Goal: Information Seeking & Learning: Learn about a topic

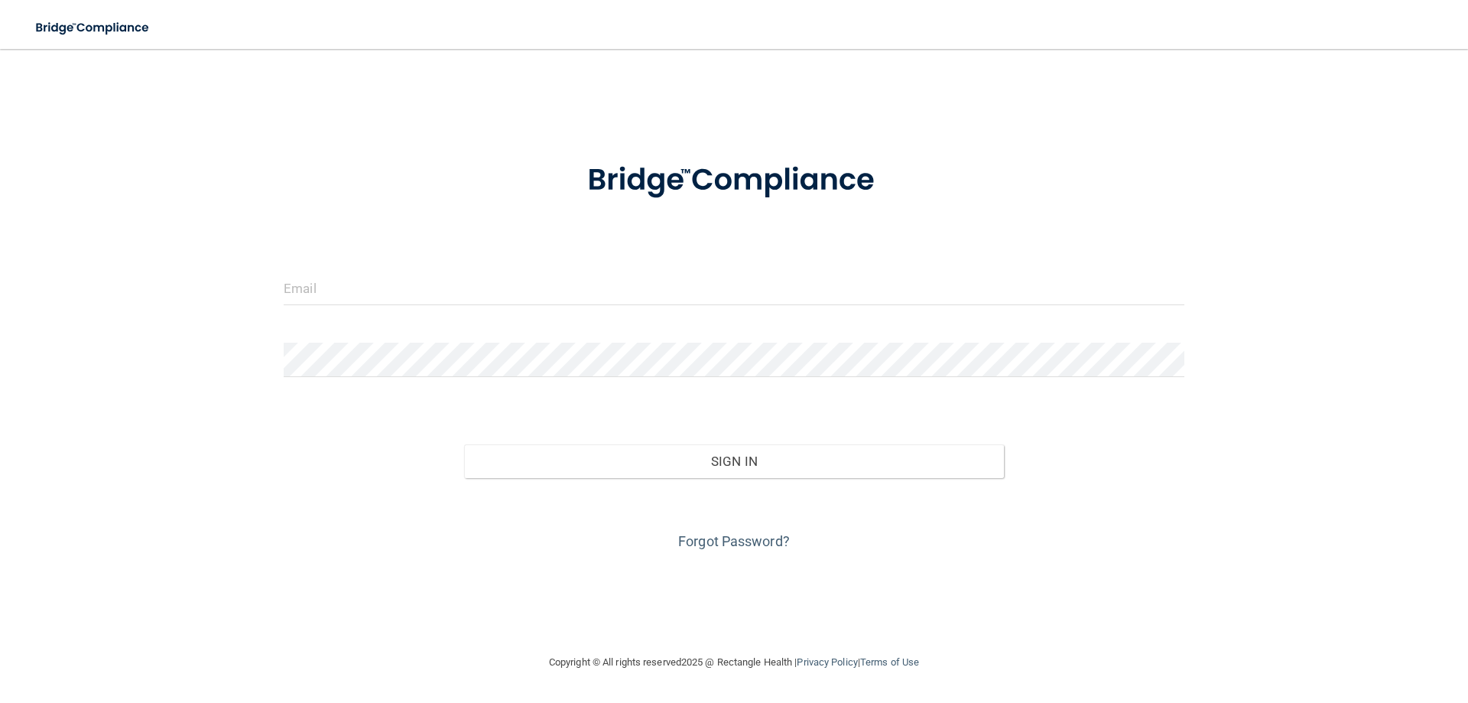
click at [679, 312] on div at bounding box center [734, 294] width 924 height 46
click at [678, 296] on input "email" at bounding box center [734, 288] width 901 height 34
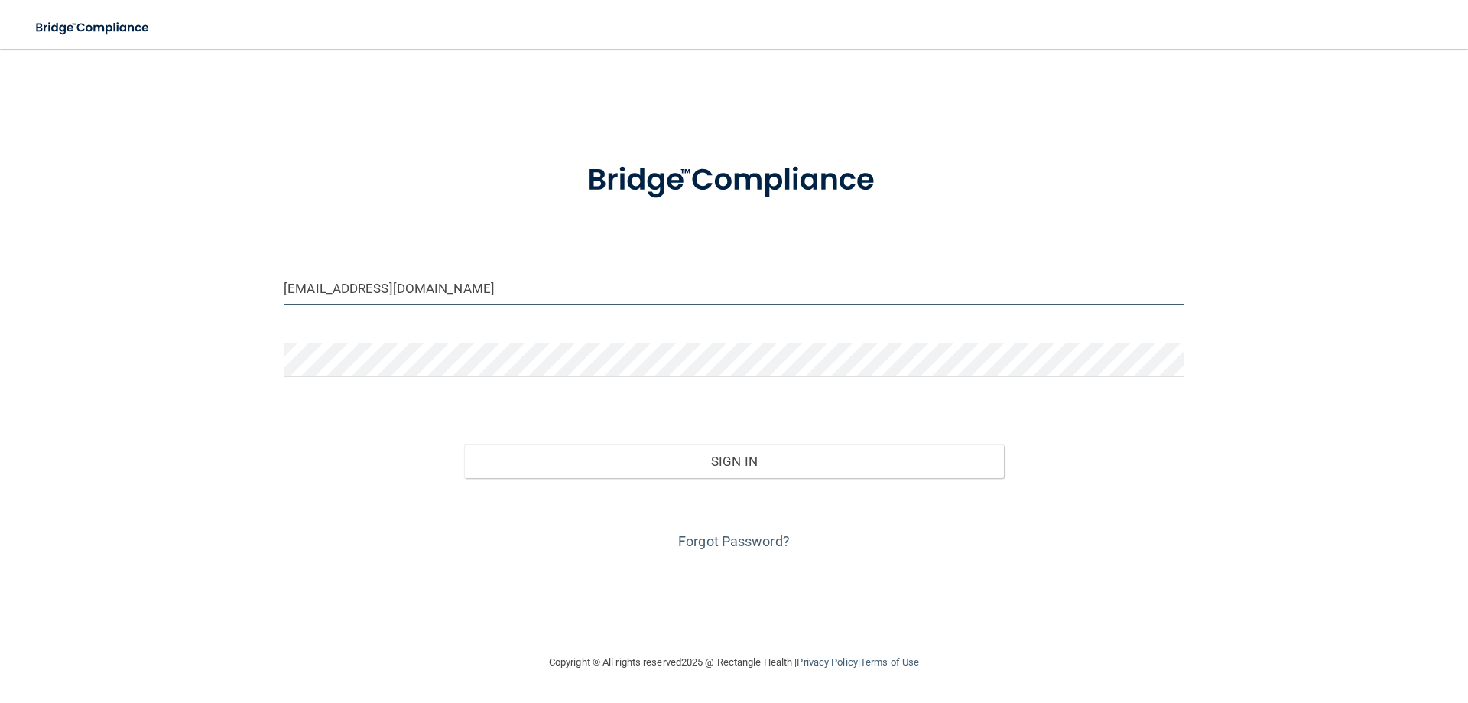
type input "[EMAIL_ADDRESS][DOMAIN_NAME]"
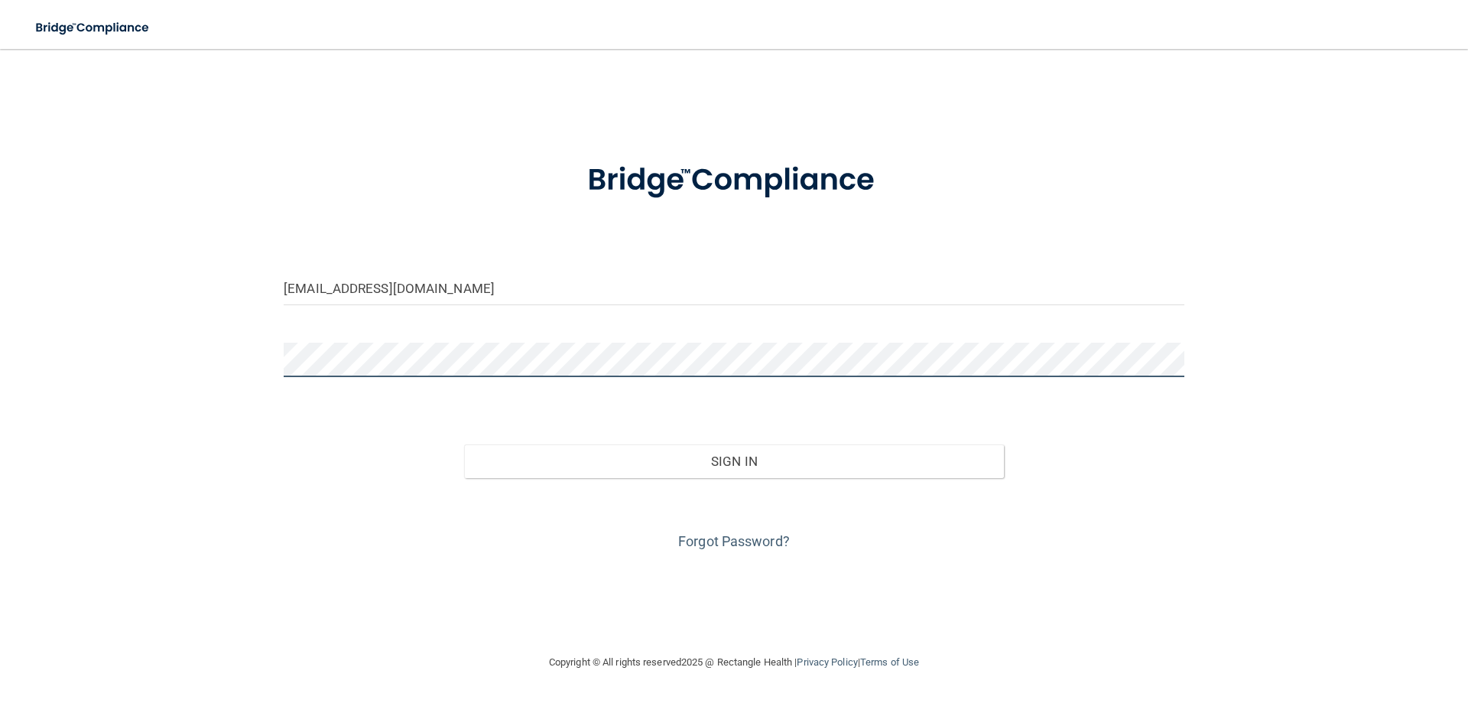
click at [464, 444] on button "Sign In" at bounding box center [734, 461] width 541 height 34
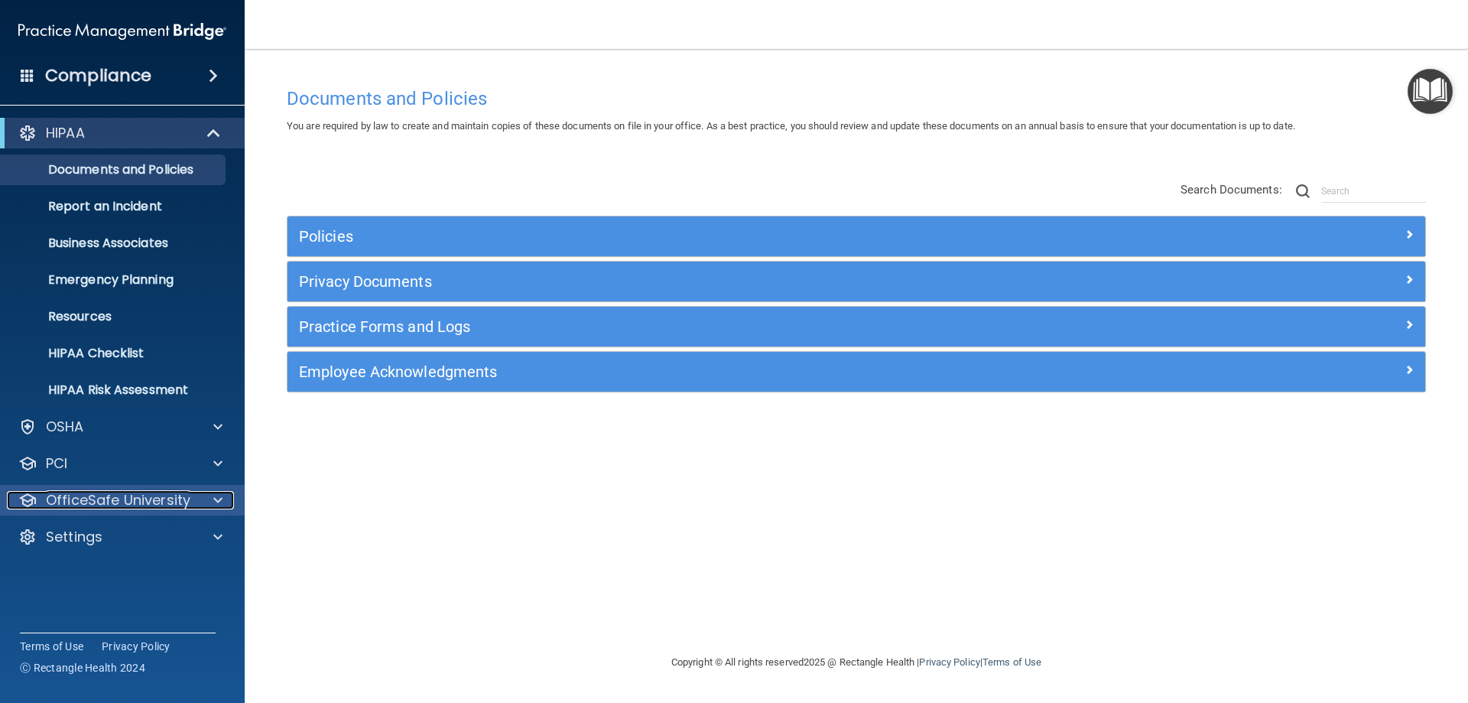
click at [148, 500] on p "OfficeSafe University" at bounding box center [118, 500] width 145 height 18
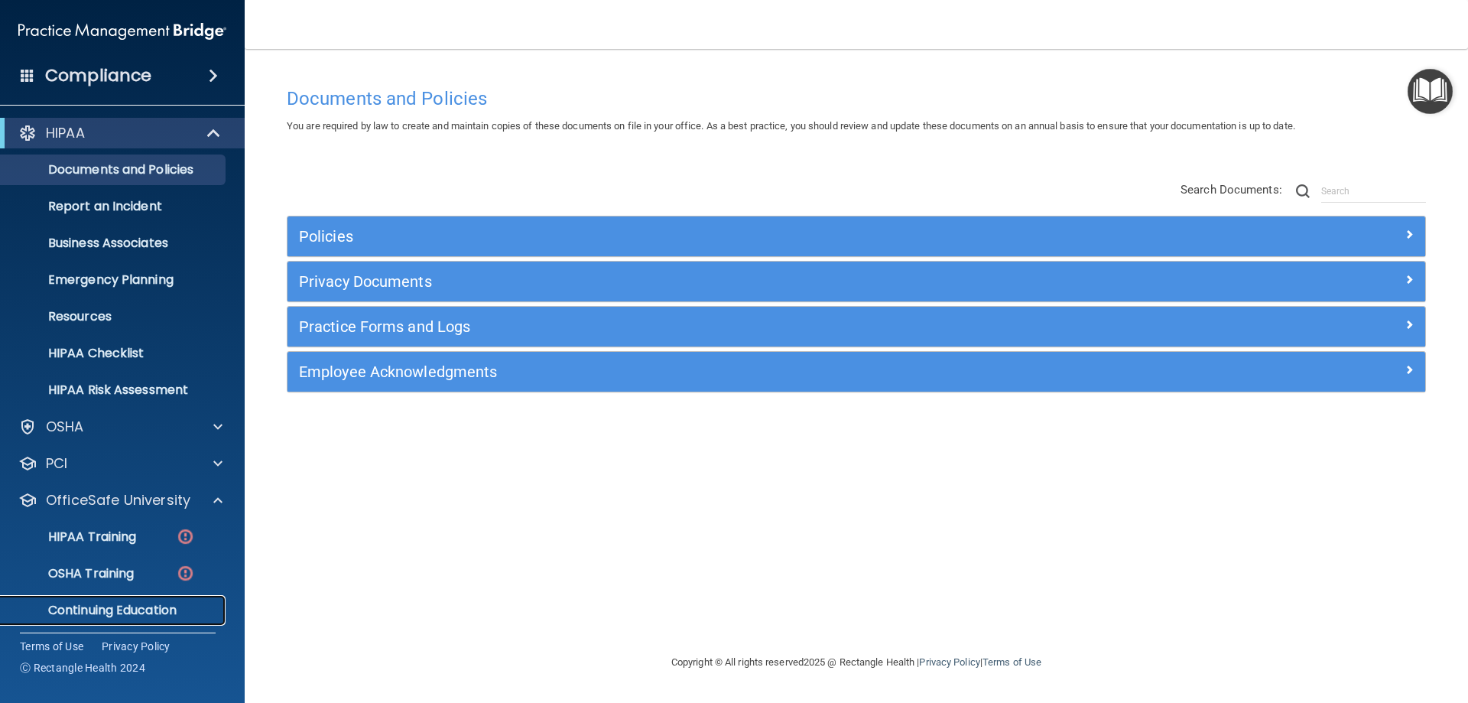
click at [152, 613] on p "Continuing Education" at bounding box center [114, 610] width 209 height 15
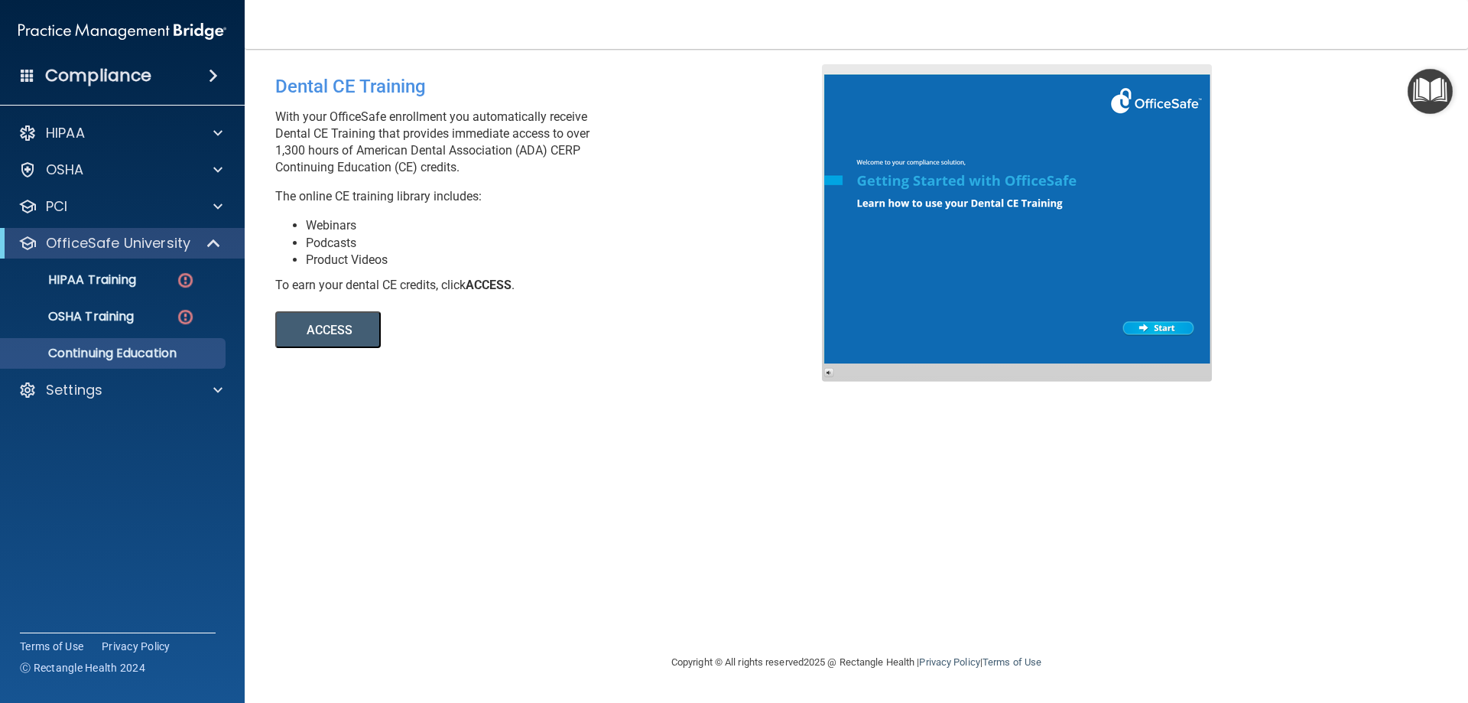
click at [356, 339] on button "ACCESS" at bounding box center [328, 329] width 106 height 37
